Goal: Task Accomplishment & Management: Manage account settings

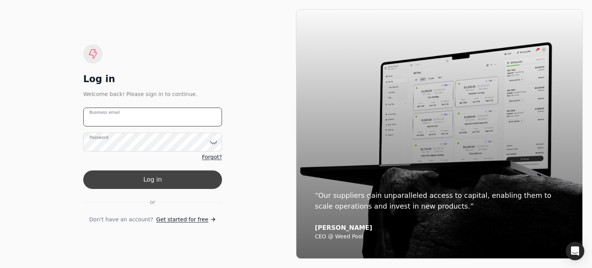
type email "[PERSON_NAME][EMAIL_ADDRESS][DOMAIN_NAME]"
click at [142, 182] on button "Log in" at bounding box center [152, 179] width 139 height 19
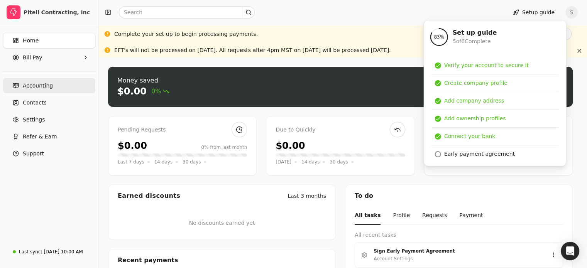
click at [52, 88] on link "Accounting" at bounding box center [49, 85] width 92 height 15
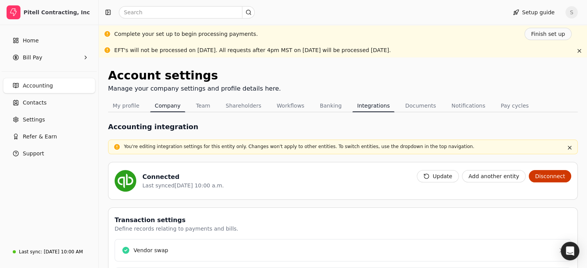
click at [167, 109] on button "Company" at bounding box center [167, 105] width 35 height 12
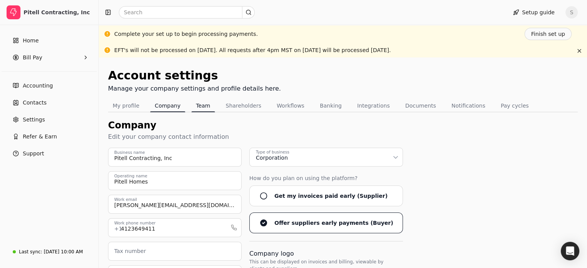
click at [200, 105] on button "Team" at bounding box center [203, 105] width 24 height 12
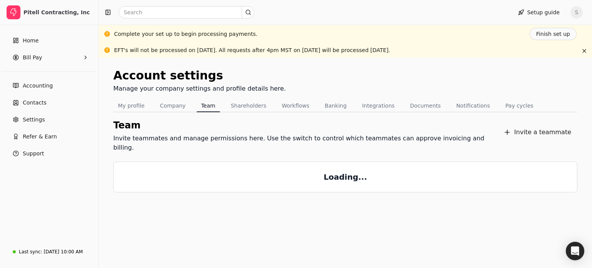
click at [238, 109] on button "Shareholders" at bounding box center [248, 105] width 45 height 12
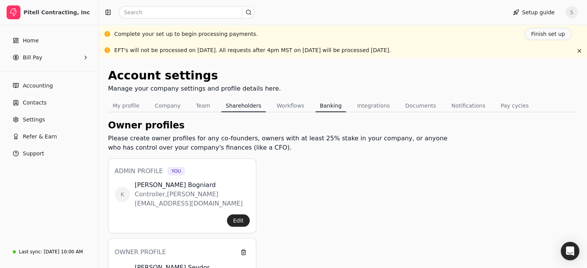
click at [328, 108] on button "Banking" at bounding box center [330, 105] width 31 height 12
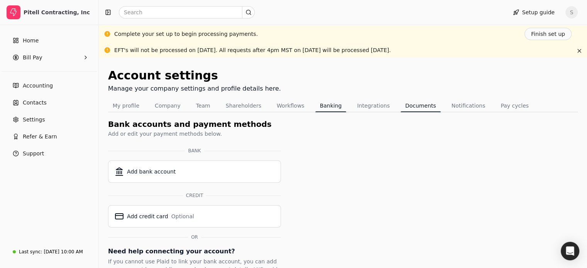
click at [401, 103] on button "Documents" at bounding box center [420, 105] width 40 height 12
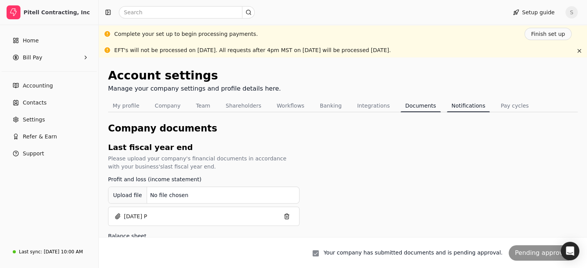
click at [450, 103] on button "Notifications" at bounding box center [468, 105] width 43 height 12
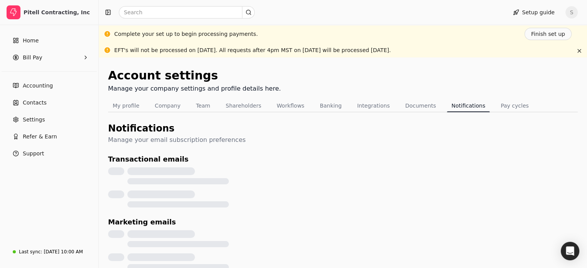
click at [574, 10] on span "S" at bounding box center [571, 12] width 12 height 12
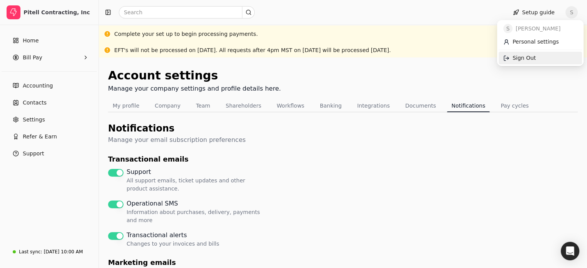
click at [531, 58] on span "Sign Out" at bounding box center [523, 58] width 23 height 8
